Goal: Task Accomplishment & Management: Manage account settings

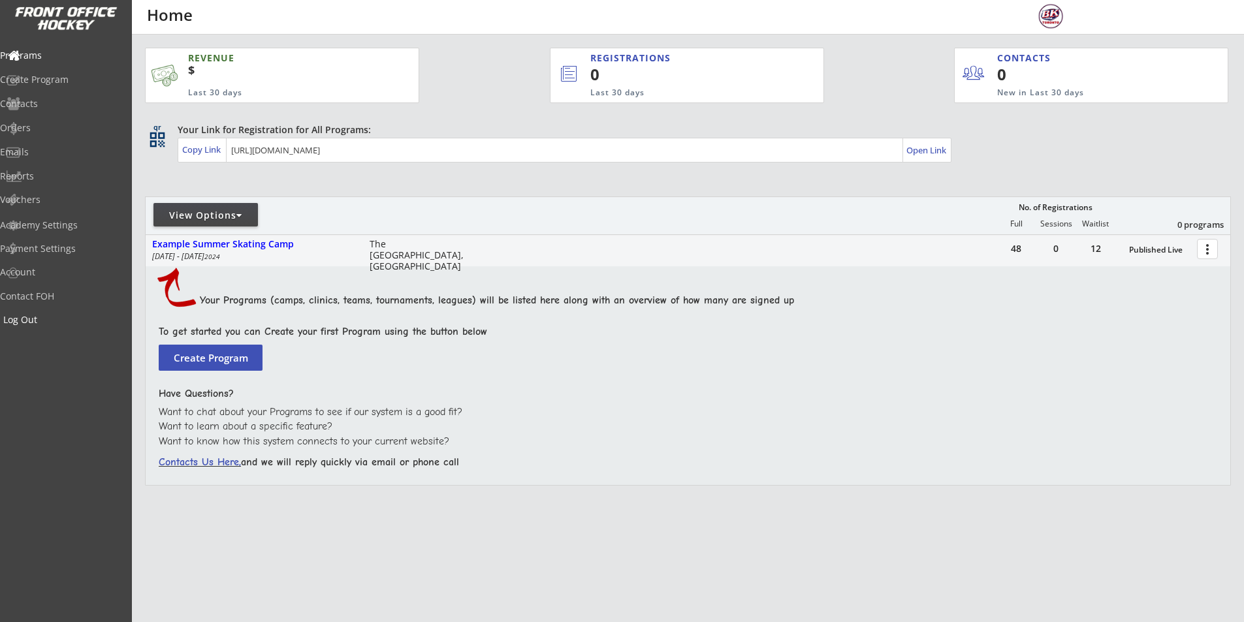
click at [45, 311] on div "Log Out" at bounding box center [62, 321] width 124 height 23
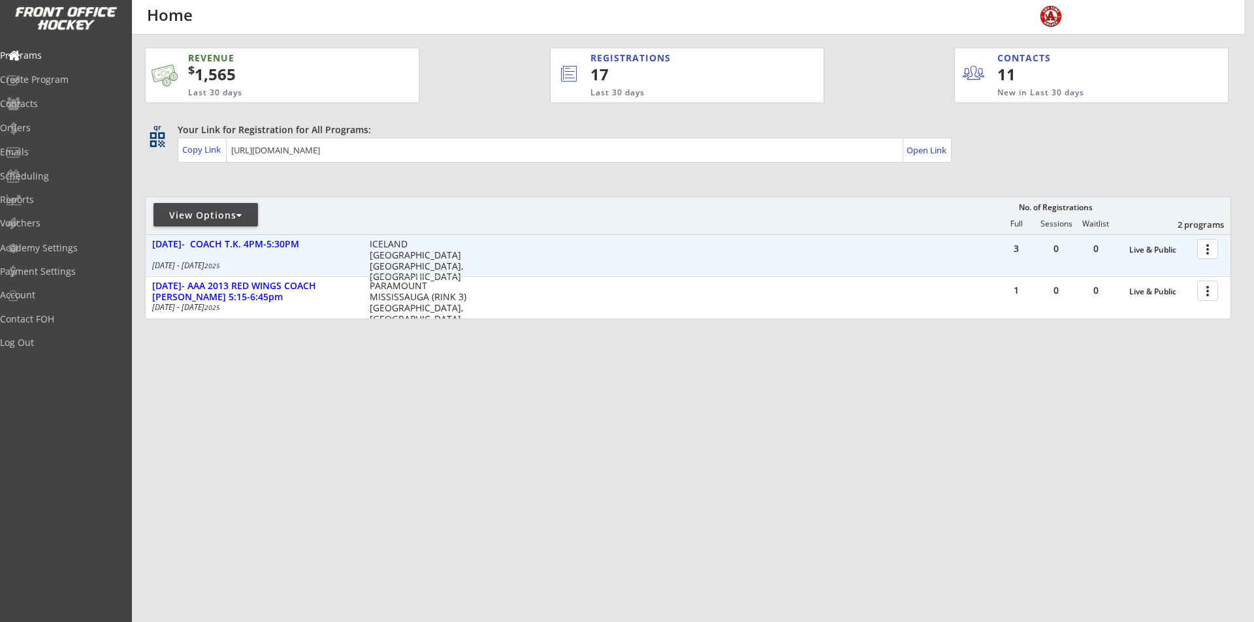
click at [1199, 248] on div at bounding box center [1209, 248] width 23 height 23
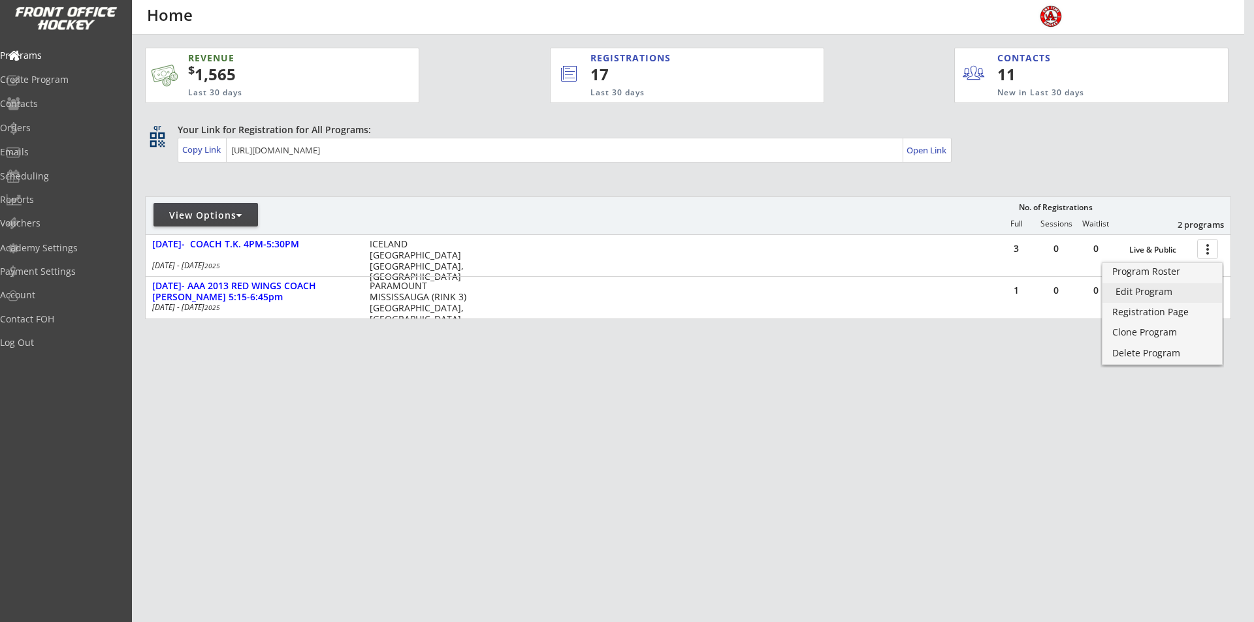
click at [1144, 294] on div "Edit Program" at bounding box center [1161, 291] width 93 height 9
